Goal: Task Accomplishment & Management: Manage account settings

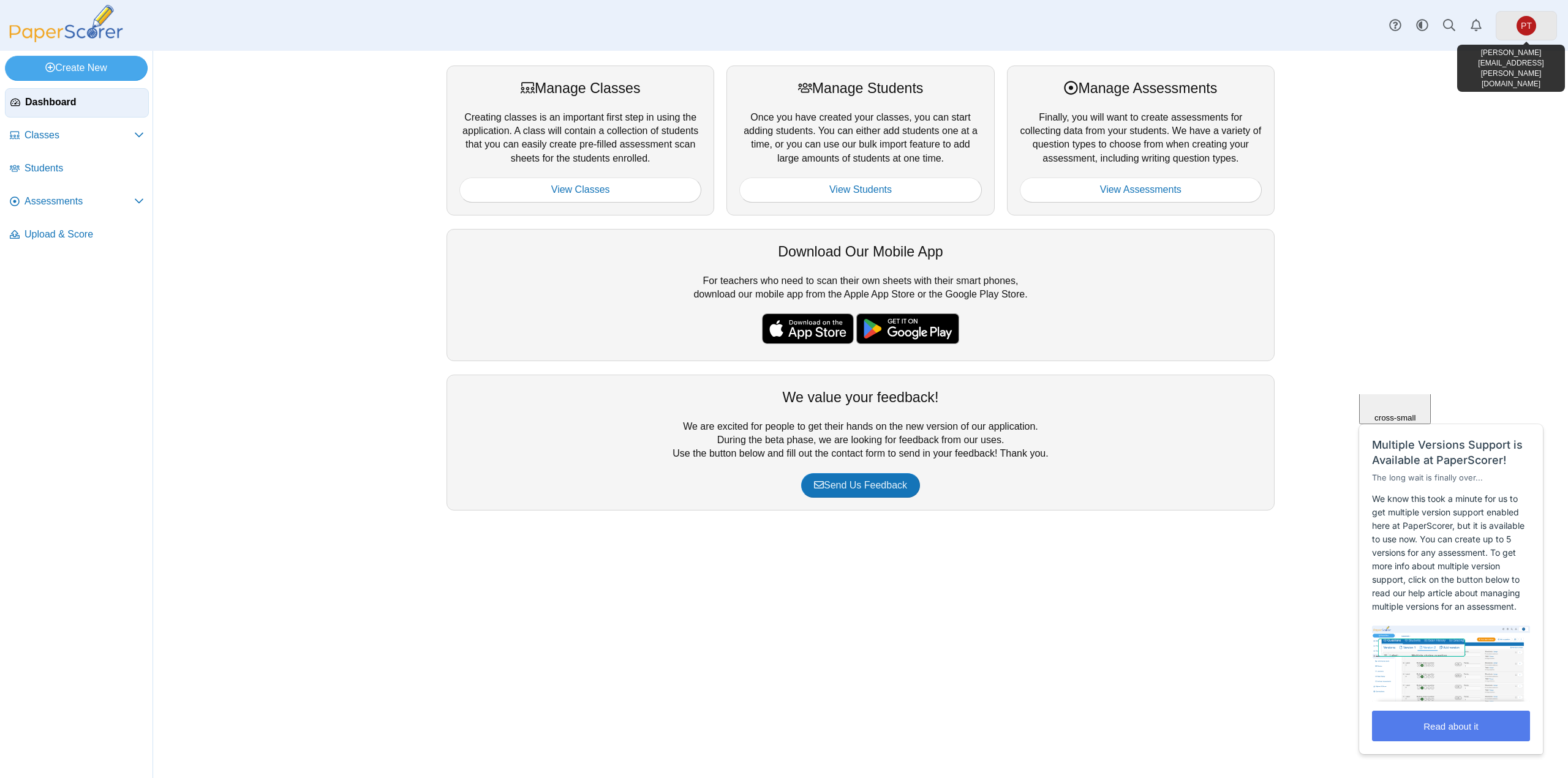
click at [1529, 30] on span "PT" at bounding box center [1526, 26] width 20 height 20
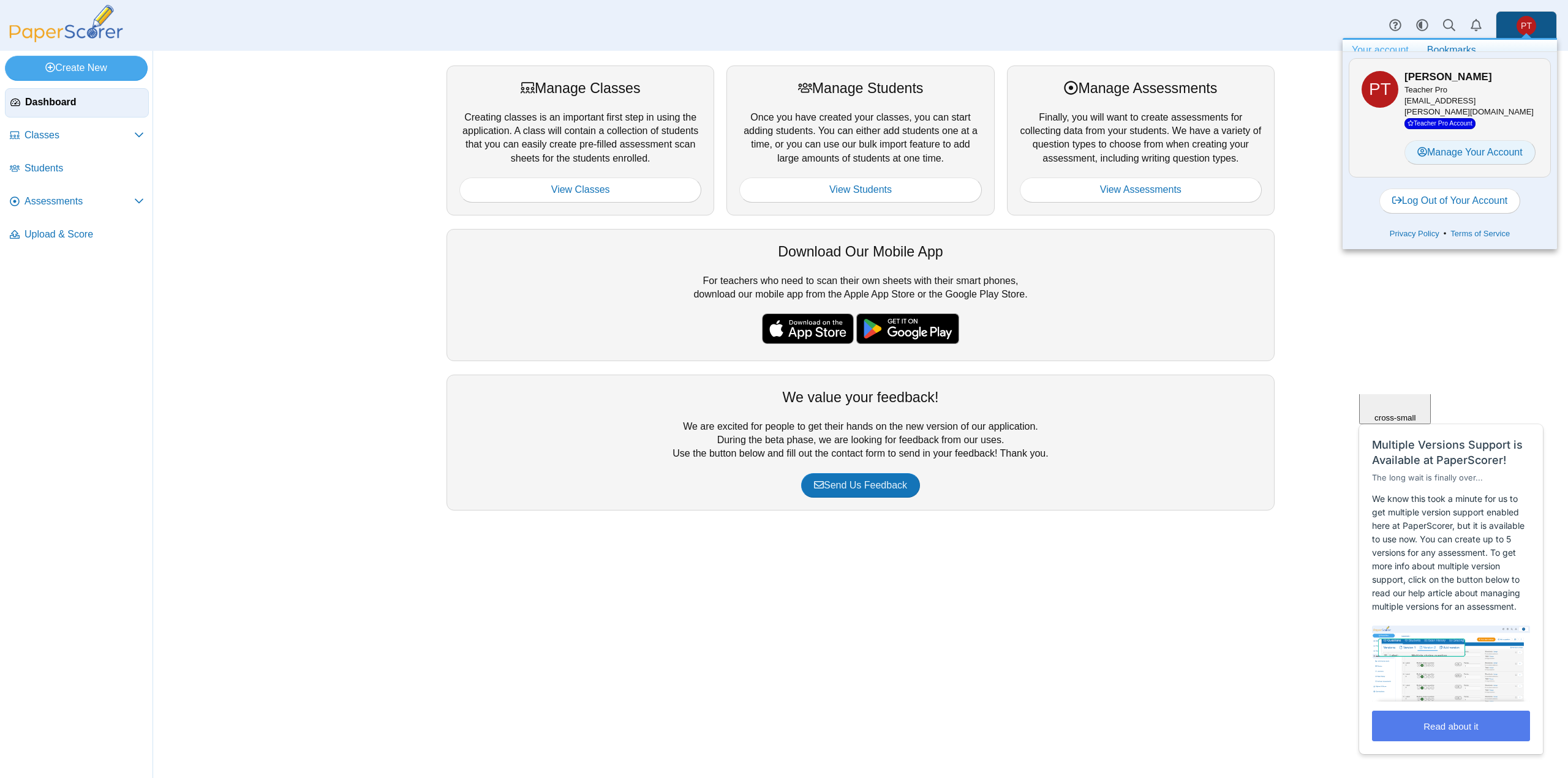
click at [1439, 149] on link "Manage Your Account" at bounding box center [1470, 152] width 131 height 25
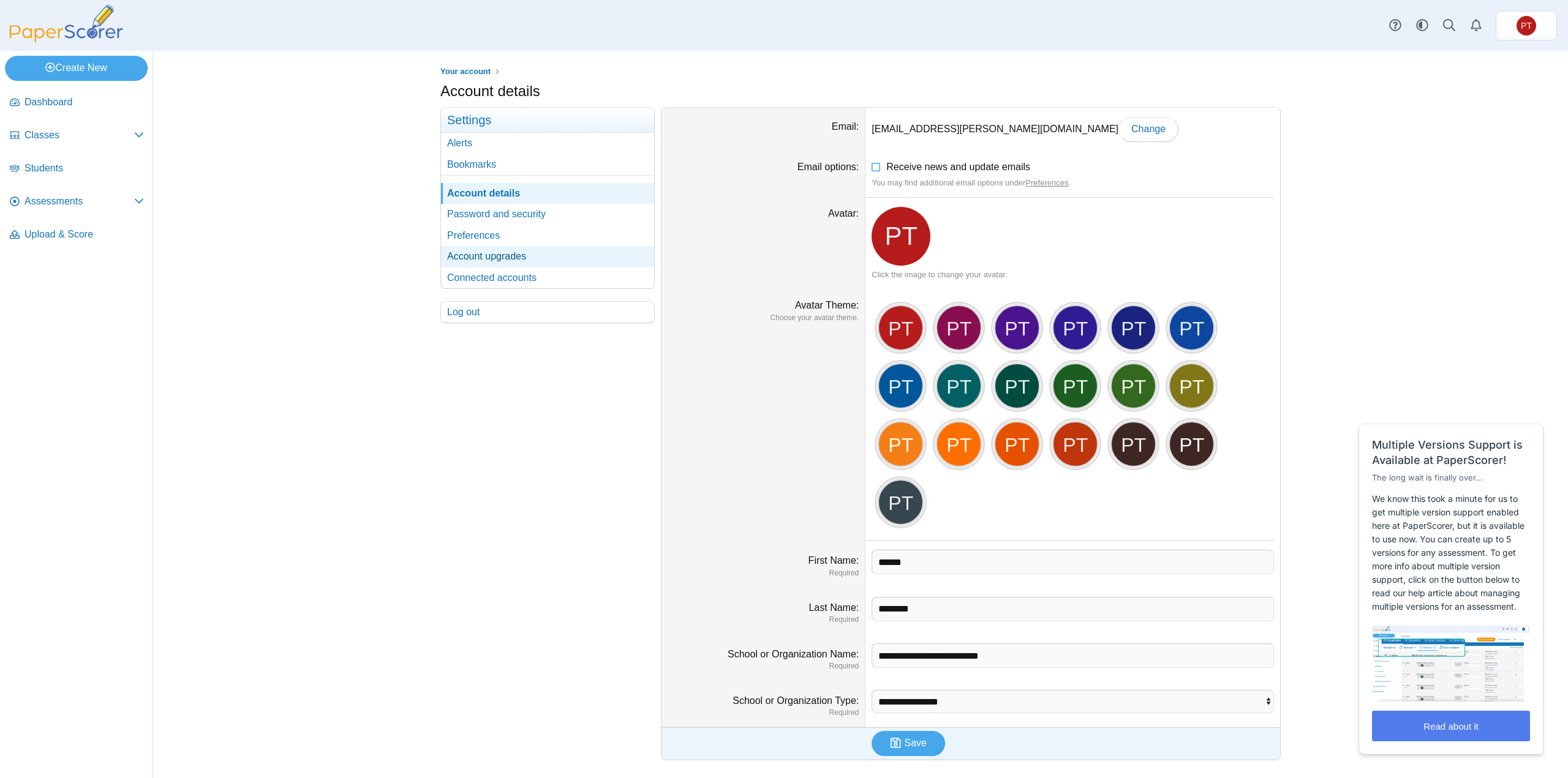
click at [476, 257] on link "Account upgrades" at bounding box center [547, 257] width 213 height 21
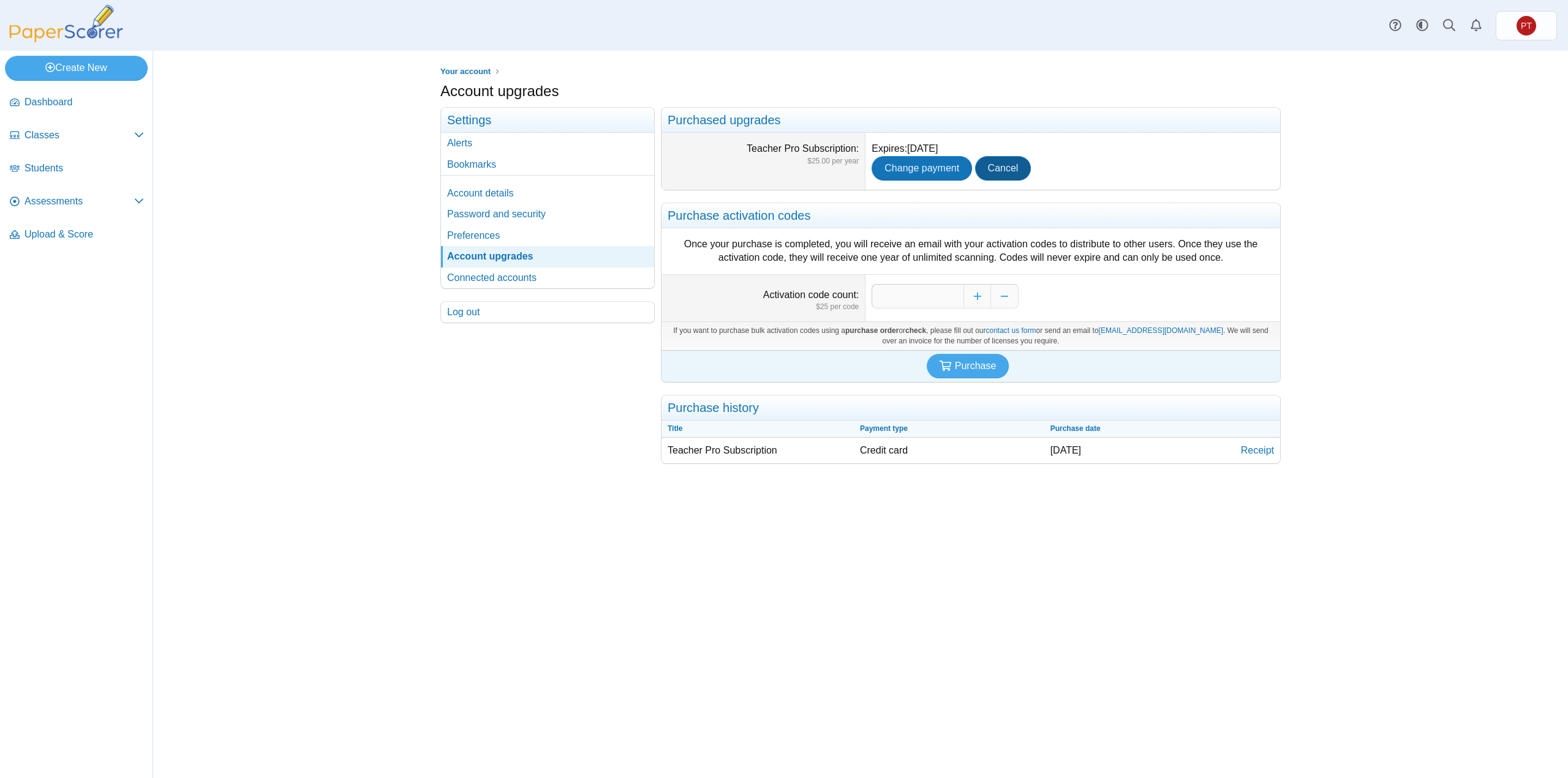
click at [1011, 169] on span "Cancel" at bounding box center [1004, 168] width 31 height 10
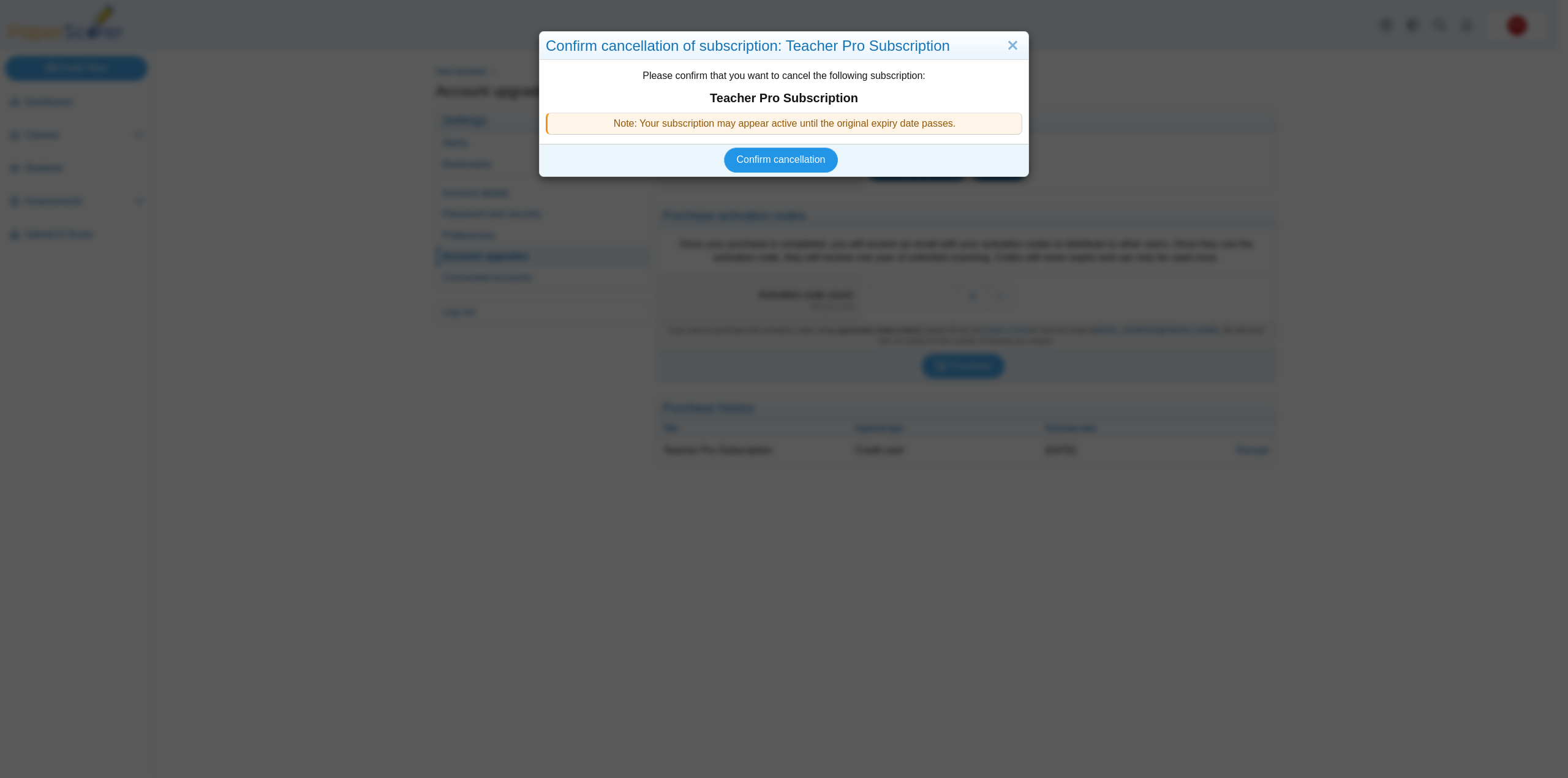
click at [766, 162] on span "Confirm cancellation" at bounding box center [782, 159] width 89 height 10
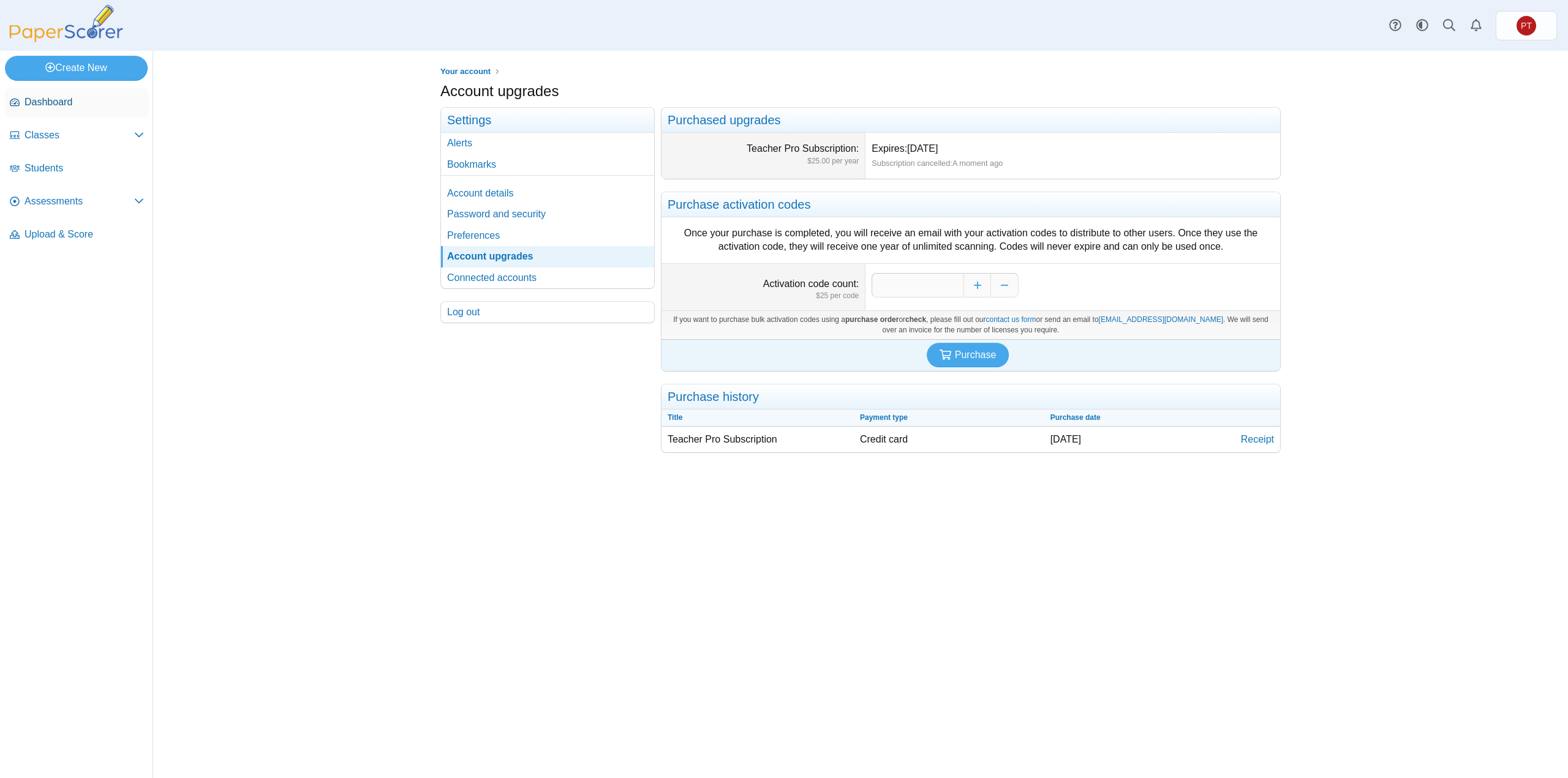
click at [51, 104] on span "Dashboard" at bounding box center [84, 103] width 119 height 14
